Goal: Information Seeking & Learning: Learn about a topic

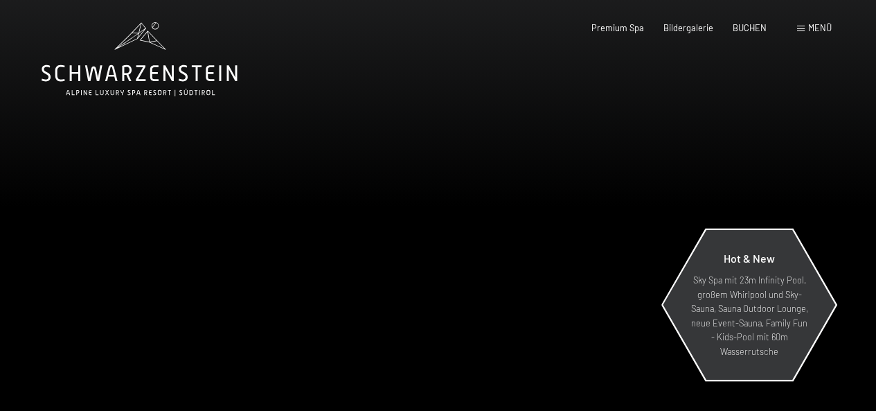
click at [744, 303] on p "Sky Spa mit 23m Infinity Pool, großem Whirlpool und Sky-Sauna, Sauna Outdoor Lo…" at bounding box center [749, 315] width 120 height 85
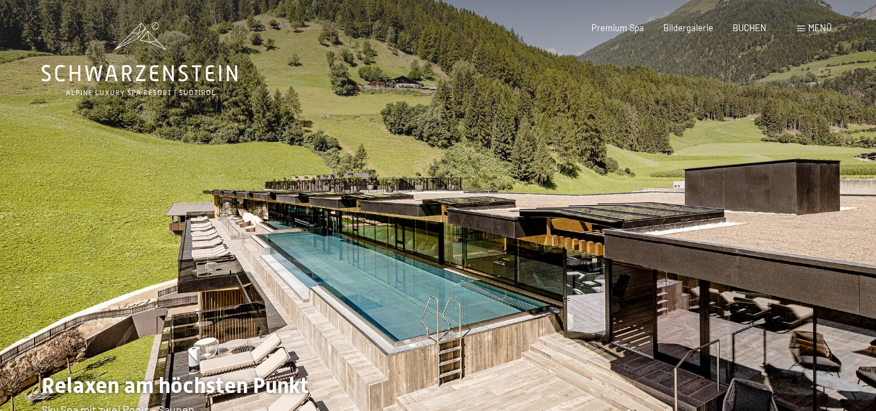
click at [796, 287] on div at bounding box center [657, 225] width 438 height 450
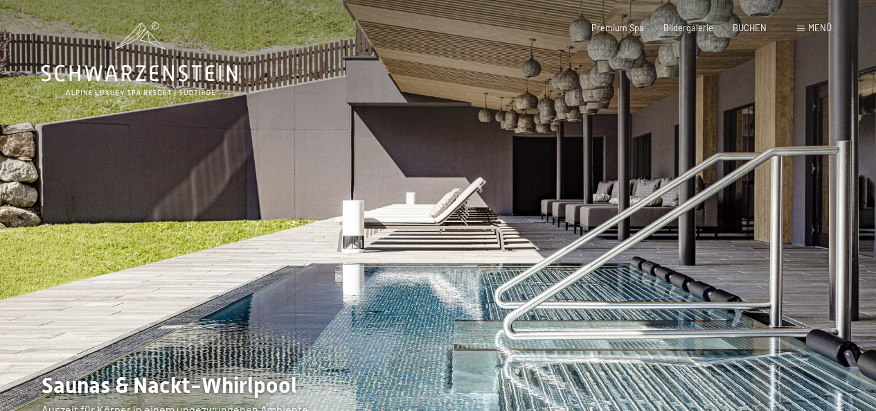
click at [796, 287] on div at bounding box center [657, 225] width 438 height 450
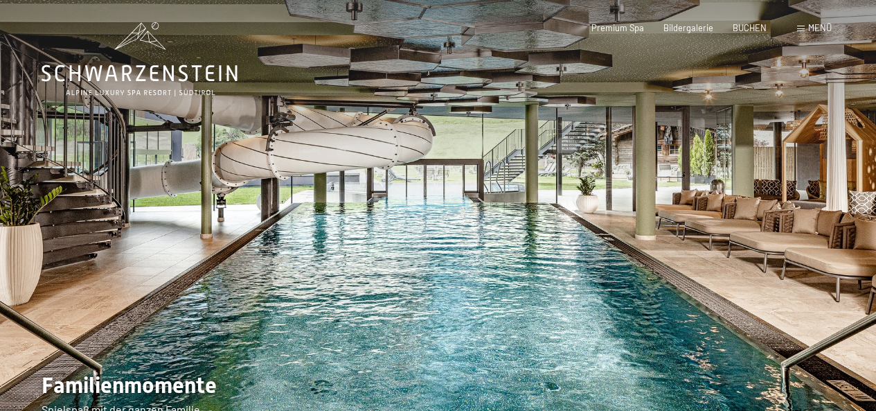
click at [796, 287] on div at bounding box center [657, 225] width 438 height 450
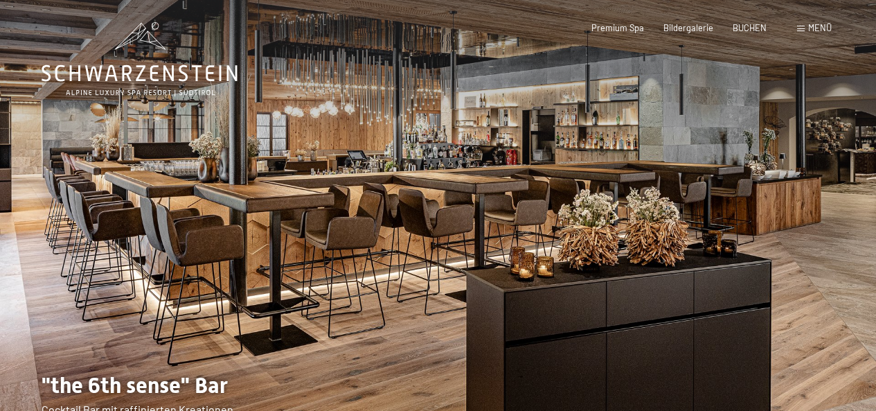
click at [796, 287] on div at bounding box center [657, 225] width 438 height 450
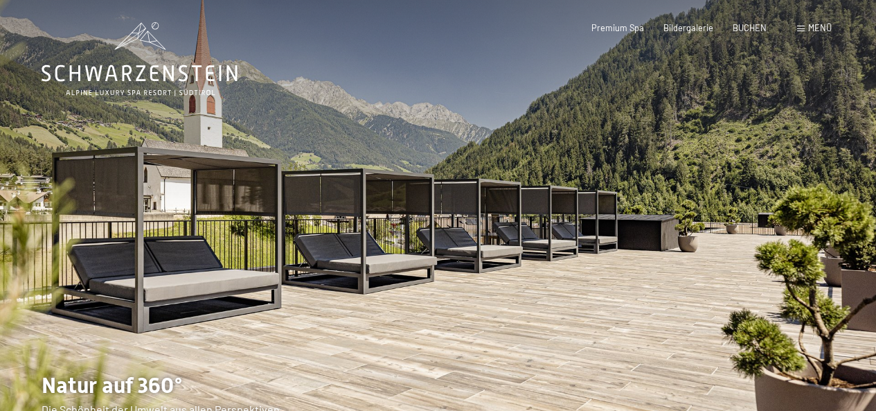
click at [796, 287] on div at bounding box center [657, 225] width 438 height 450
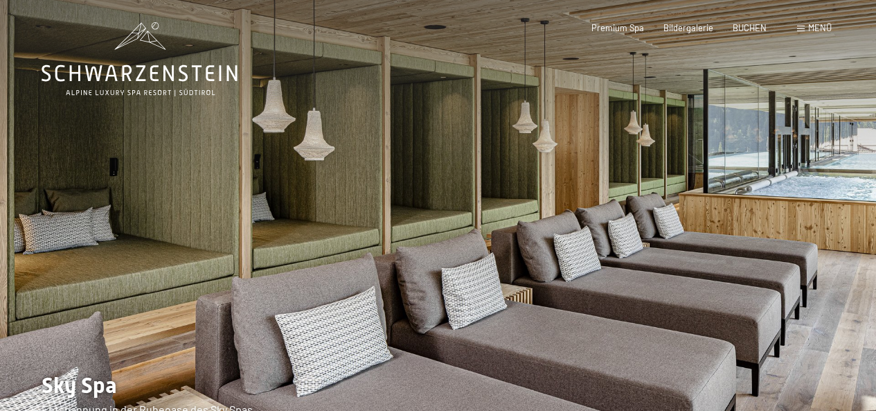
click at [796, 287] on div at bounding box center [657, 225] width 438 height 450
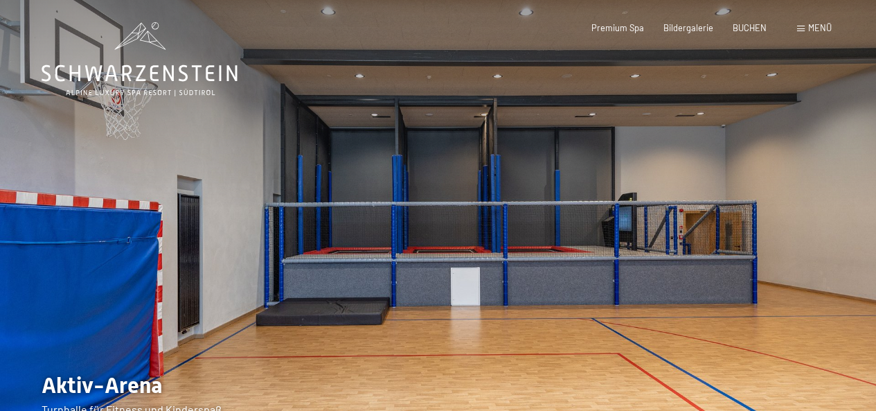
click at [769, 239] on div at bounding box center [657, 225] width 438 height 450
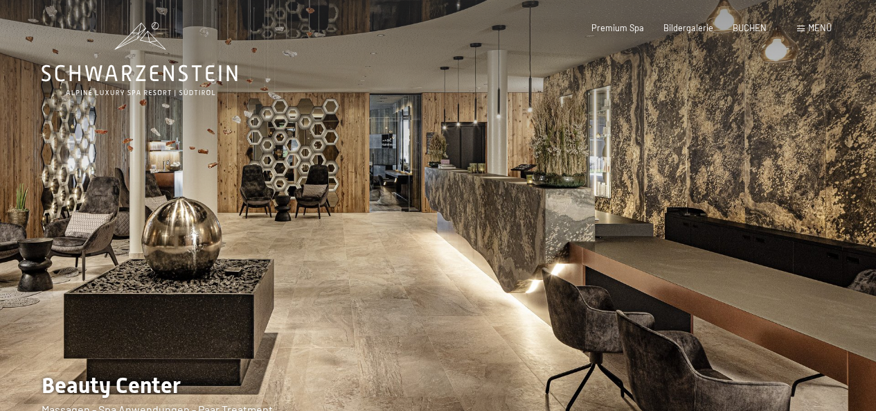
click at [769, 239] on div at bounding box center [657, 225] width 438 height 450
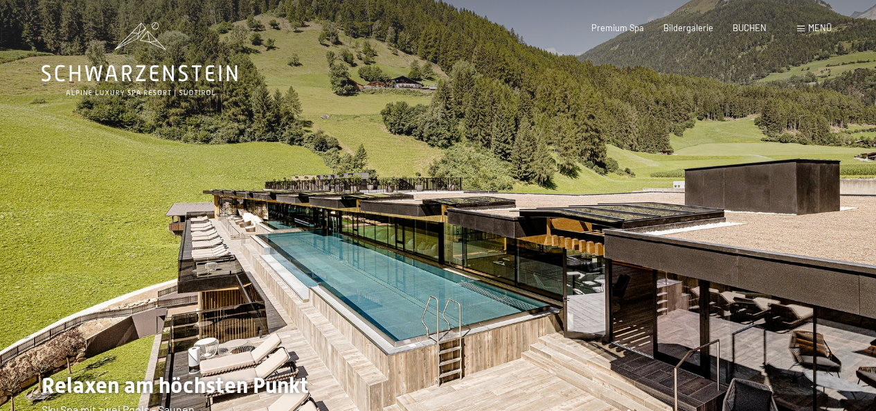
click at [769, 239] on div at bounding box center [657, 225] width 438 height 450
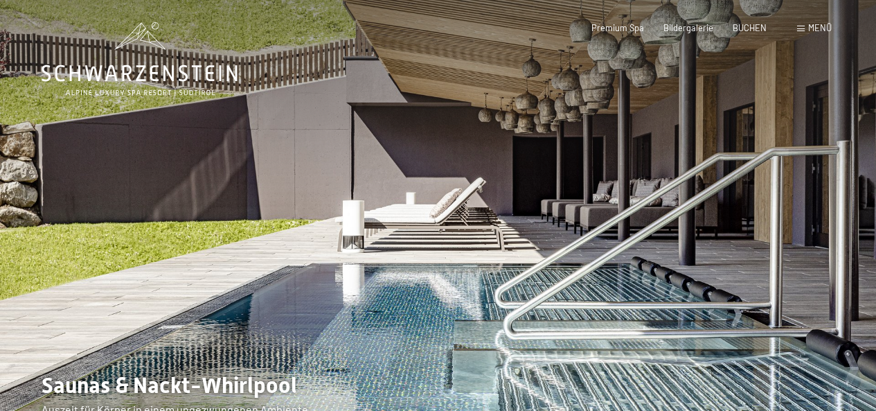
click at [769, 239] on div at bounding box center [657, 225] width 438 height 450
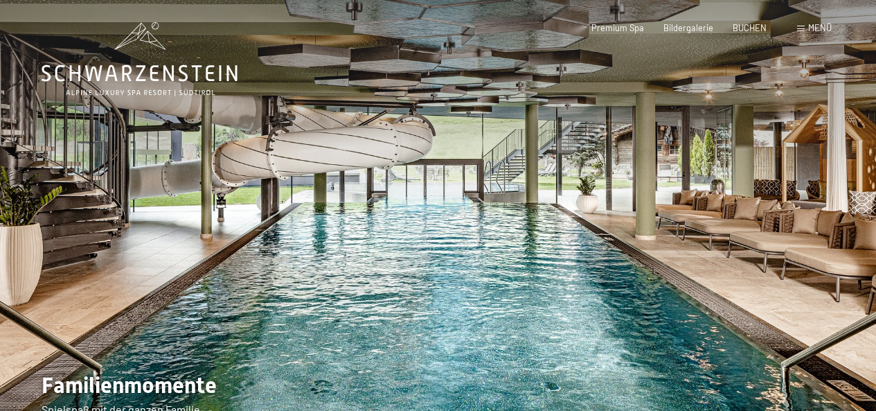
click at [769, 239] on div at bounding box center [657, 225] width 438 height 450
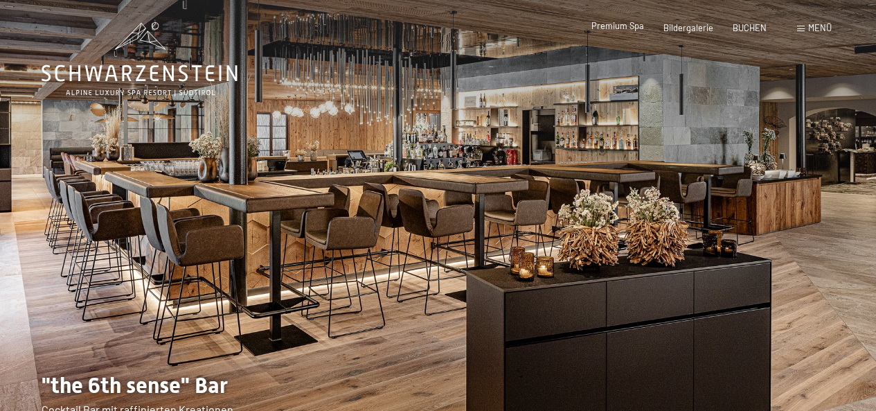
click at [627, 30] on span "Premium Spa" at bounding box center [617, 25] width 53 height 11
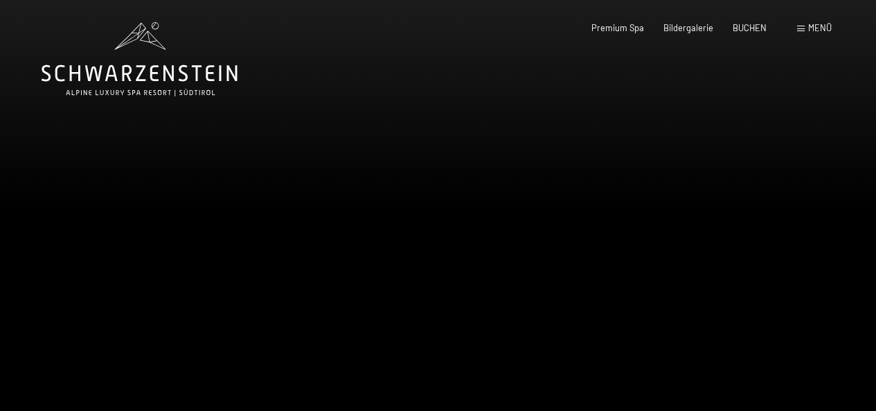
click at [752, 208] on div at bounding box center [657, 225] width 438 height 450
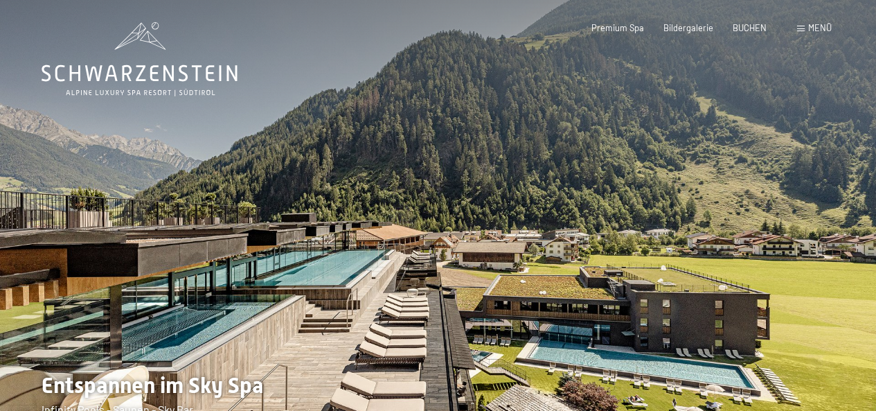
click at [778, 230] on div at bounding box center [657, 225] width 438 height 450
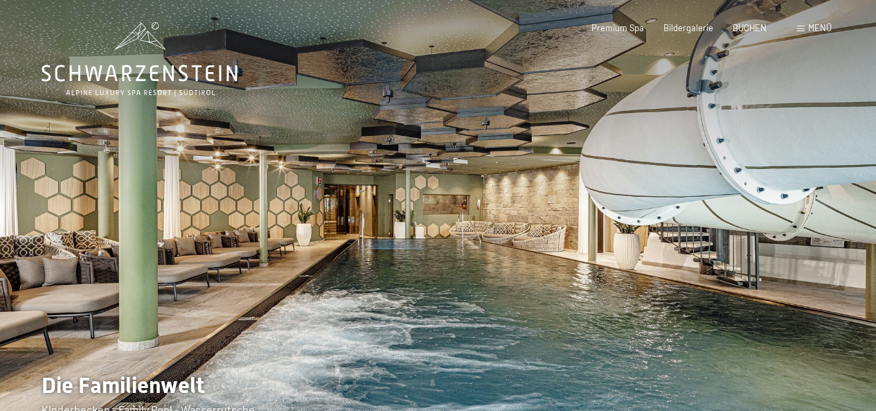
click at [767, 225] on div at bounding box center [657, 225] width 438 height 450
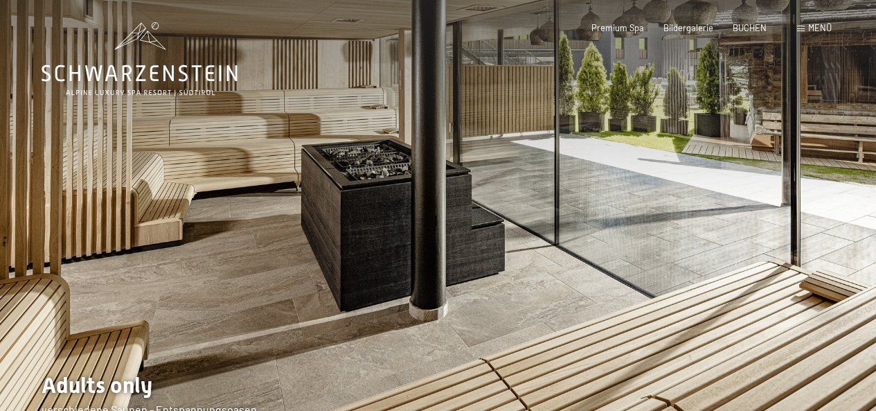
click at [767, 225] on div at bounding box center [657, 225] width 438 height 450
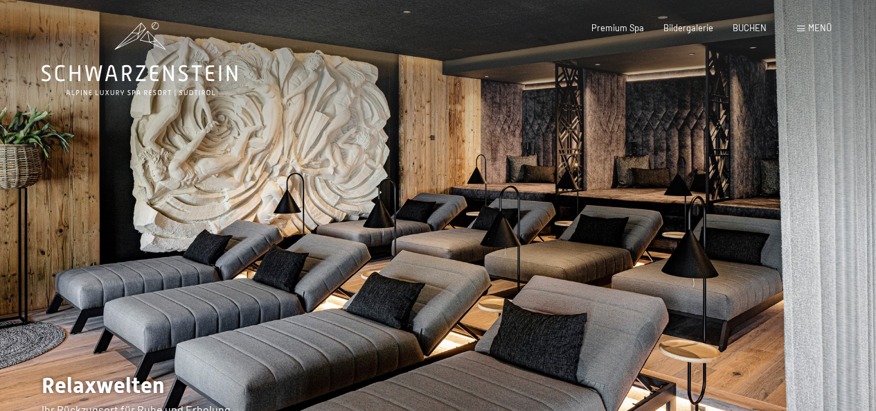
click at [767, 225] on div at bounding box center [657, 225] width 438 height 450
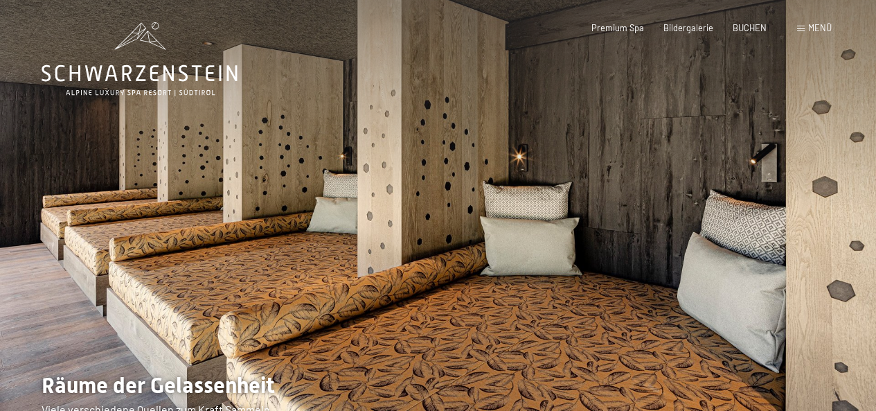
click at [767, 225] on div at bounding box center [657, 225] width 438 height 450
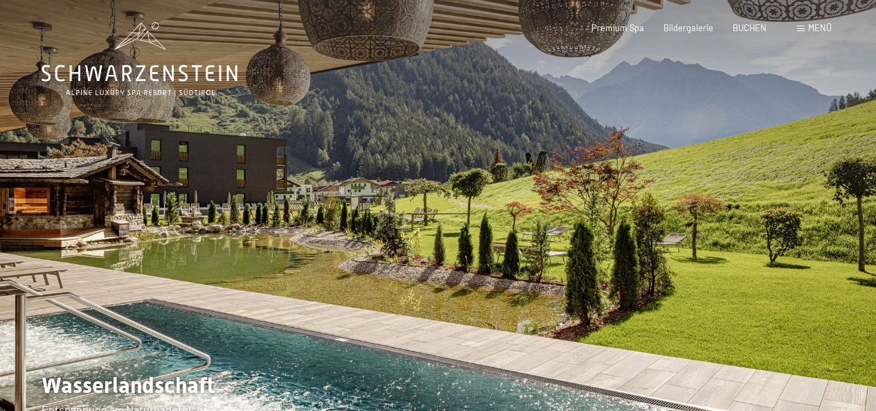
click at [767, 225] on div at bounding box center [657, 225] width 438 height 450
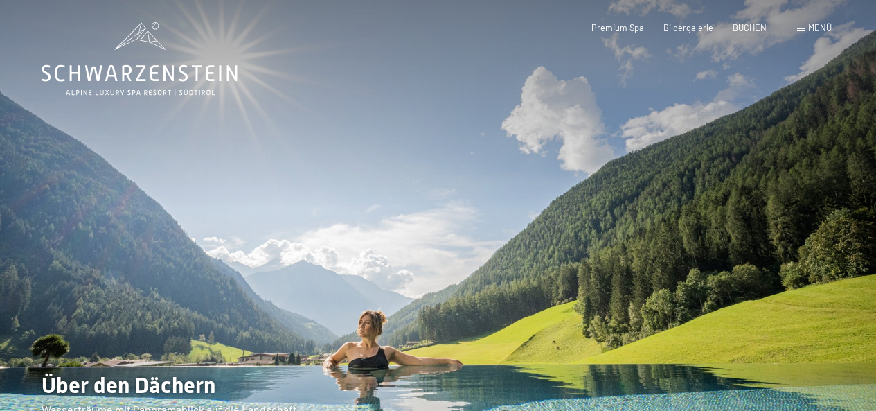
click at [767, 225] on div at bounding box center [657, 225] width 438 height 450
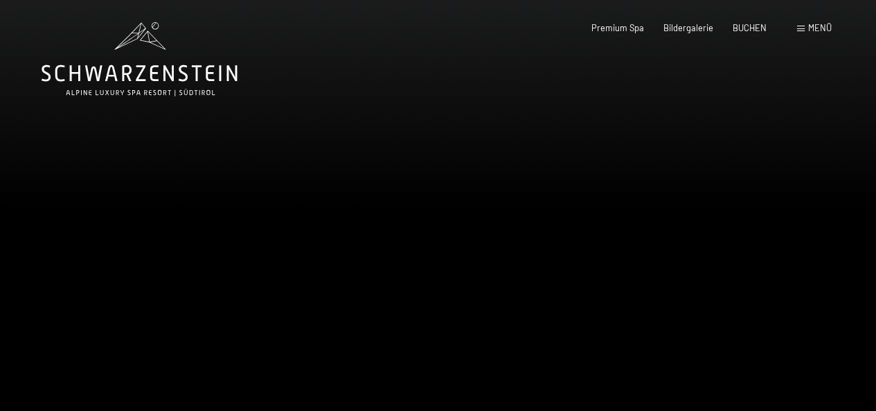
click at [767, 225] on div at bounding box center [657, 225] width 438 height 450
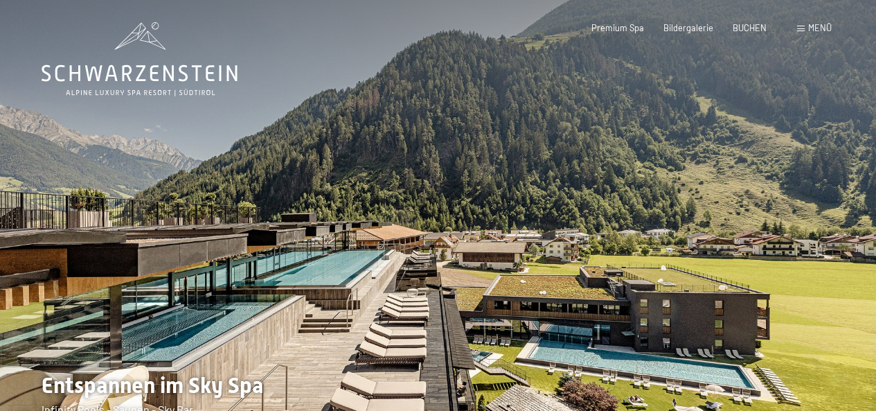
click at [767, 225] on div at bounding box center [657, 225] width 438 height 450
